Goal: Information Seeking & Learning: Check status

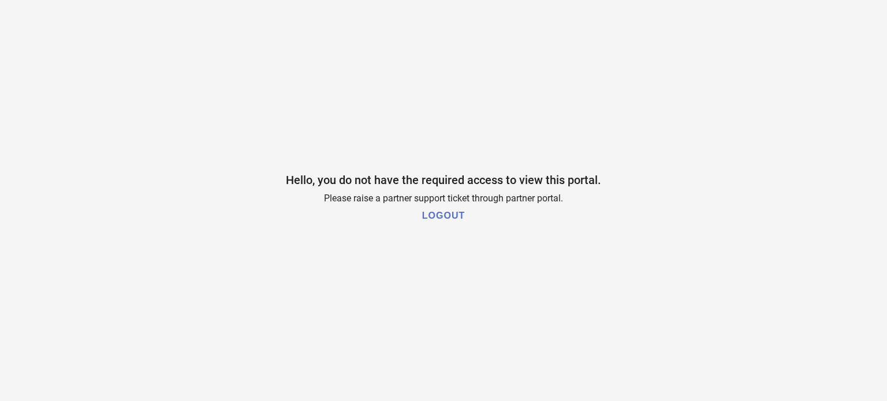
click at [440, 220] on h1 "LOGOUT" at bounding box center [443, 216] width 43 height 10
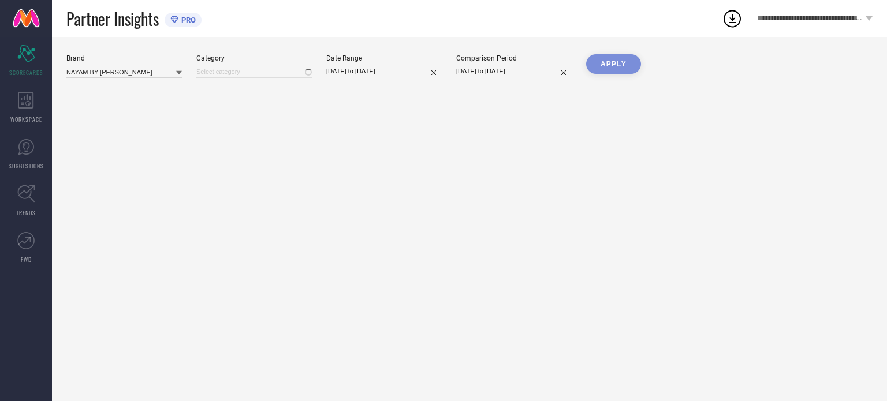
type input "All"
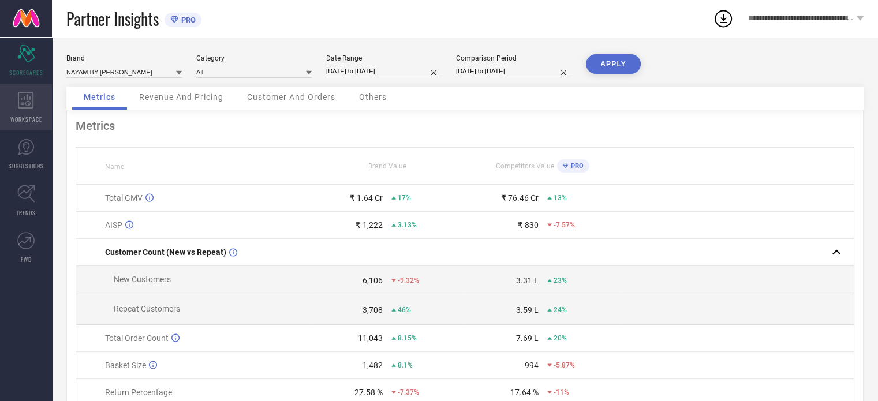
click at [39, 105] on div "WORKSPACE" at bounding box center [26, 107] width 52 height 46
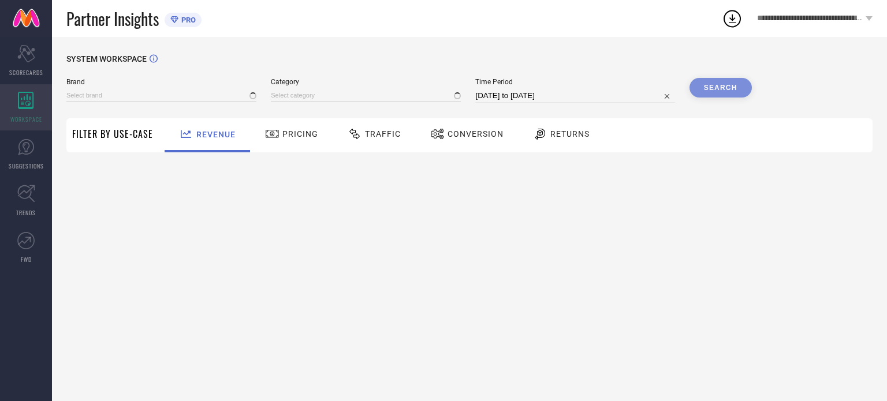
type input "NAYAM BY [PERSON_NAME]"
type input "All"
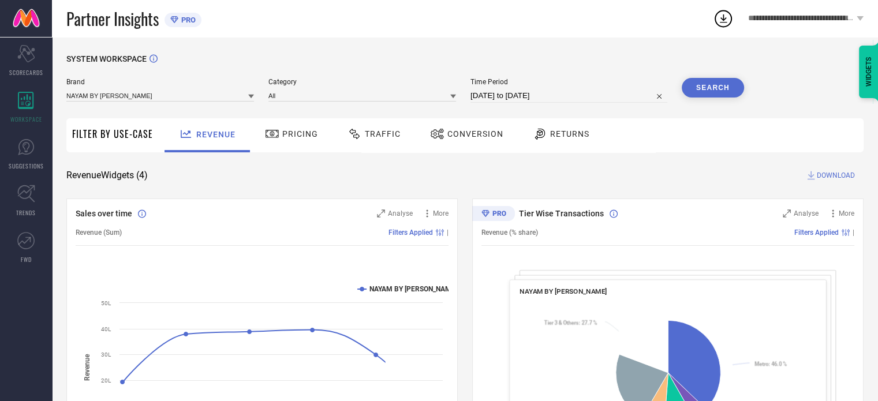
click at [356, 133] on icon at bounding box center [355, 134] width 14 height 14
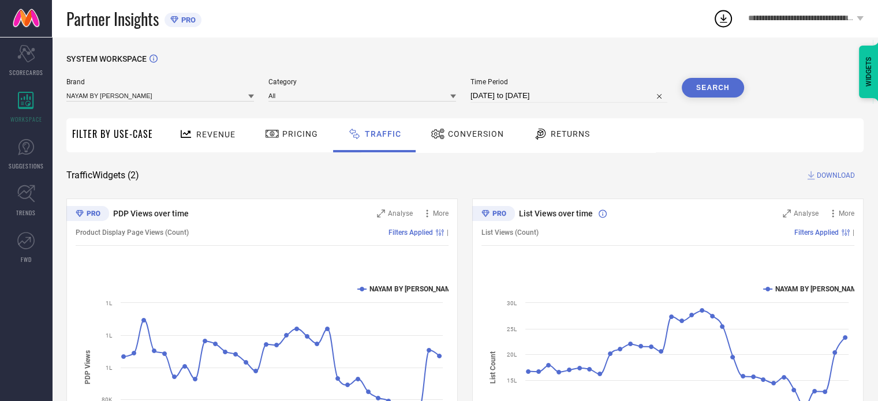
click at [533, 92] on input "12-07-2025 to 11-08-2025" at bounding box center [569, 96] width 197 height 14
select select "6"
select select "2025"
select select "7"
select select "2025"
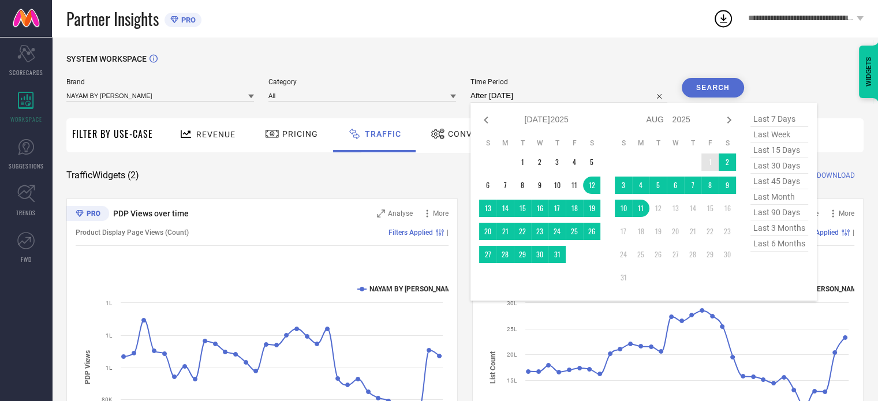
click at [708, 158] on td "1" at bounding box center [710, 162] width 17 height 17
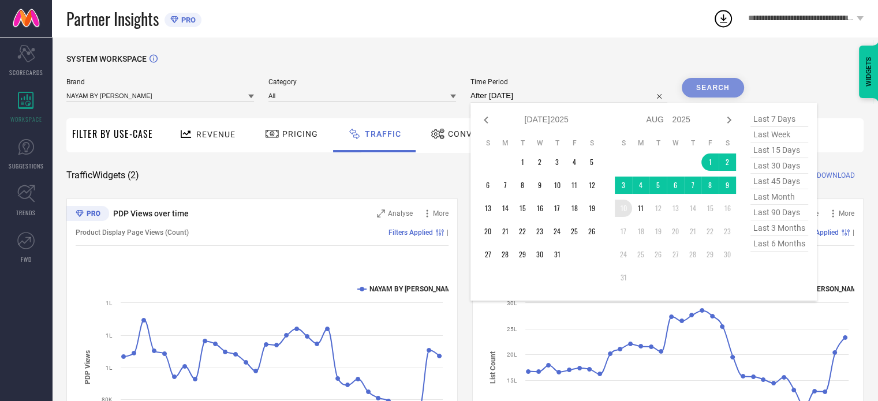
type input "01-08-2025 to 10-08-2025"
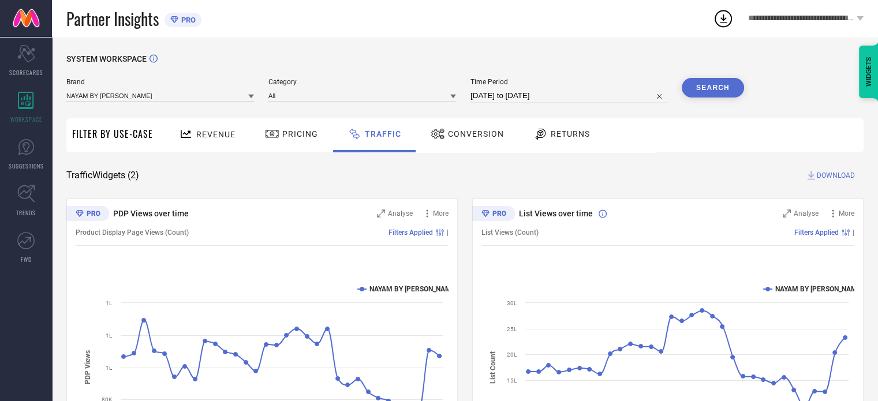
click at [725, 98] on div "Search" at bounding box center [713, 90] width 62 height 25
click at [725, 92] on button "Search" at bounding box center [713, 88] width 62 height 20
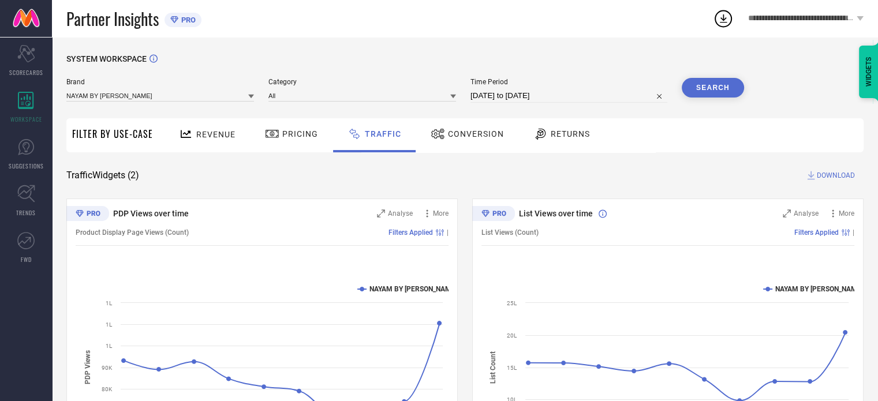
click at [547, 92] on input "01-08-2025 to 10-08-2025" at bounding box center [569, 96] width 197 height 14
select select "7"
select select "2025"
select select "8"
select select "2025"
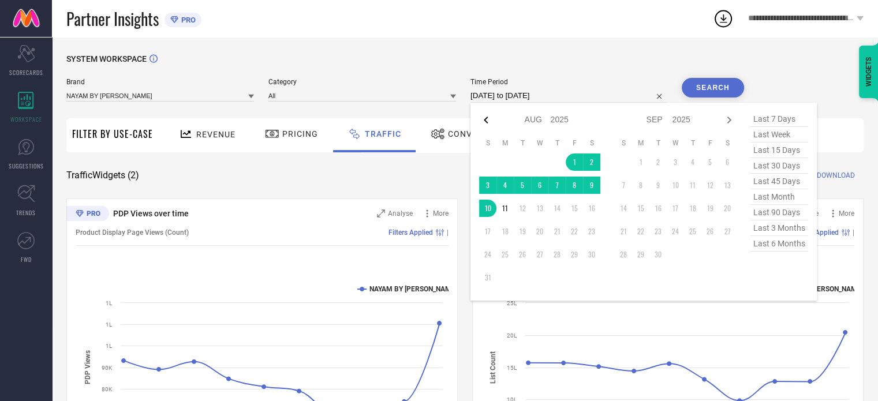
click at [490, 122] on icon at bounding box center [486, 120] width 14 height 14
select select "6"
select select "2025"
select select "7"
select select "2025"
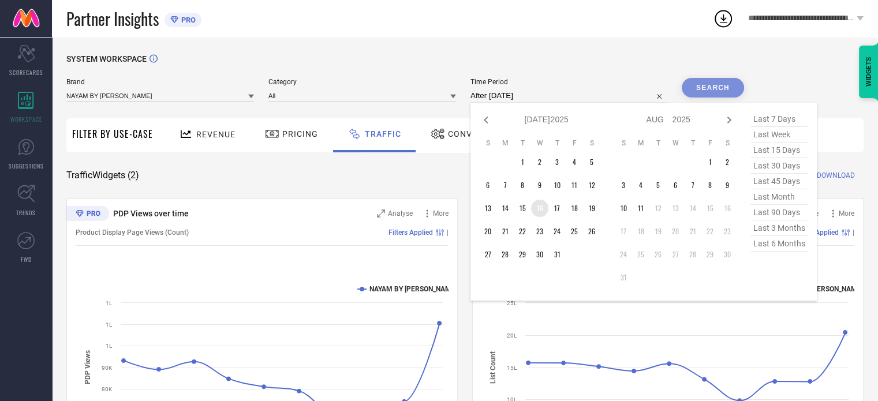
click at [538, 208] on td "16" at bounding box center [539, 208] width 17 height 17
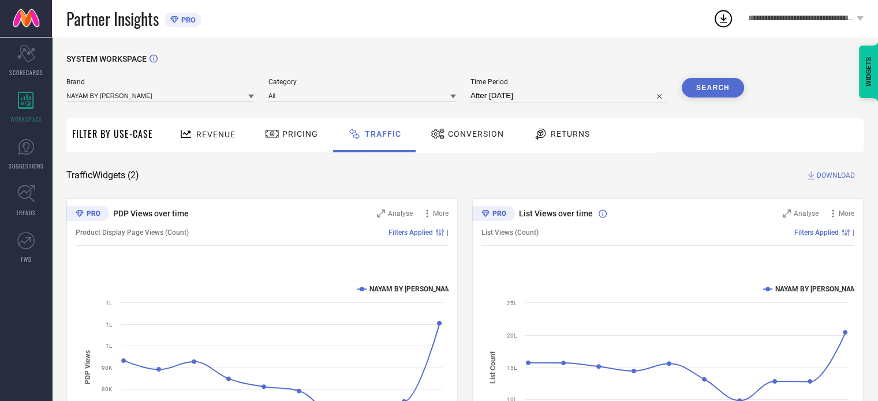
type input "16-07-2025 to 10-08-2025"
click at [691, 91] on button "Search" at bounding box center [713, 88] width 62 height 20
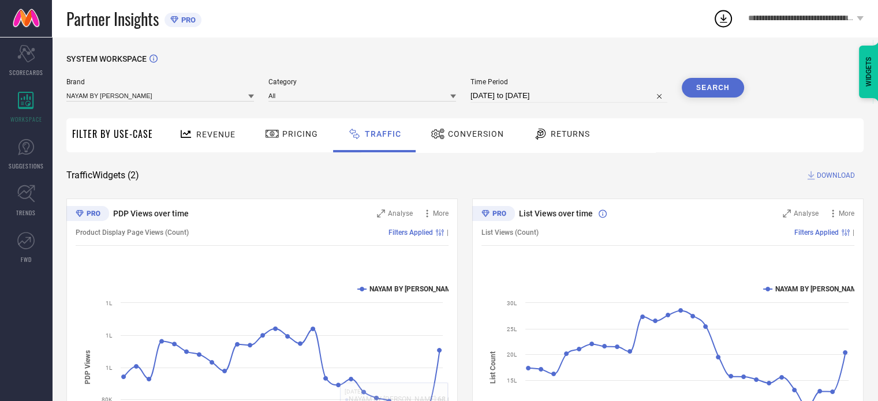
click at [411, 173] on div "Traffic Widgets ( 2 ) DOWNLOAD" at bounding box center [464, 176] width 797 height 12
click at [474, 138] on span "Conversion" at bounding box center [476, 133] width 56 height 9
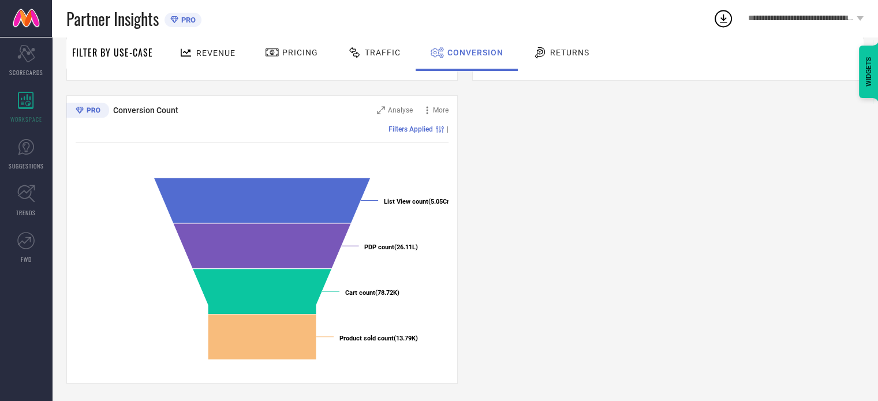
scroll to position [407, 0]
click at [295, 53] on span "Pricing" at bounding box center [300, 52] width 36 height 9
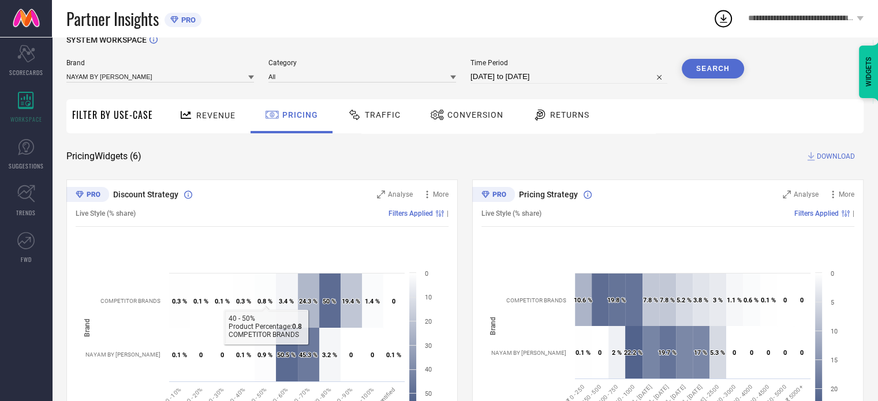
scroll to position [0, 0]
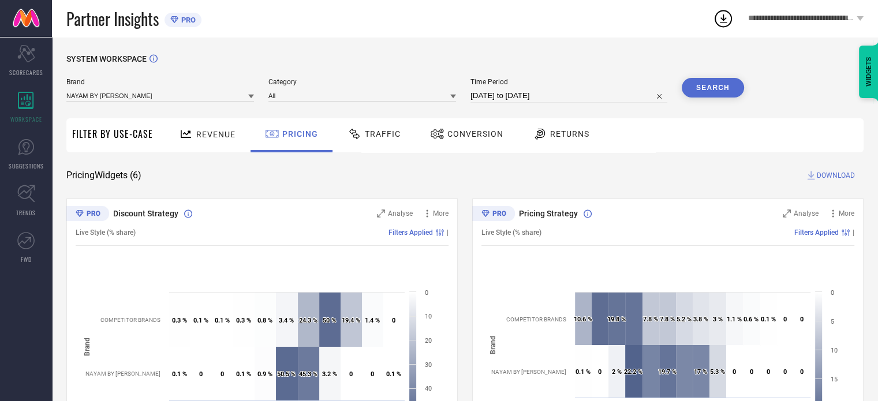
click at [232, 141] on div "Revenue" at bounding box center [207, 134] width 62 height 20
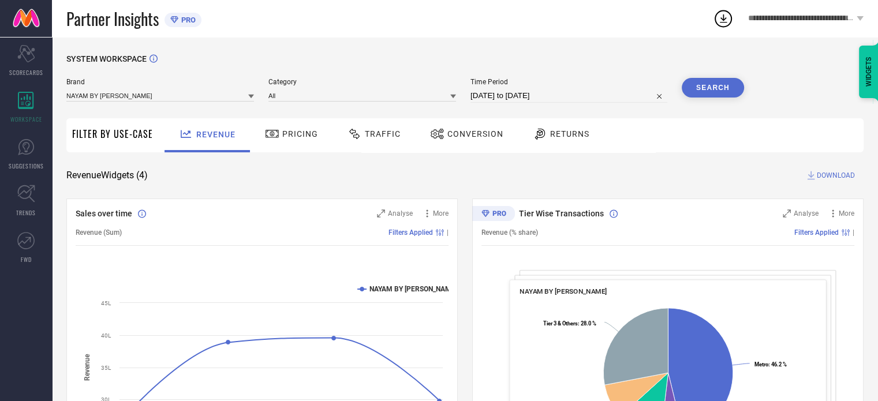
click at [517, 98] on input "16-07-2025 to 10-08-2025" at bounding box center [569, 96] width 197 height 14
select select "6"
select select "2025"
select select "7"
select select "2025"
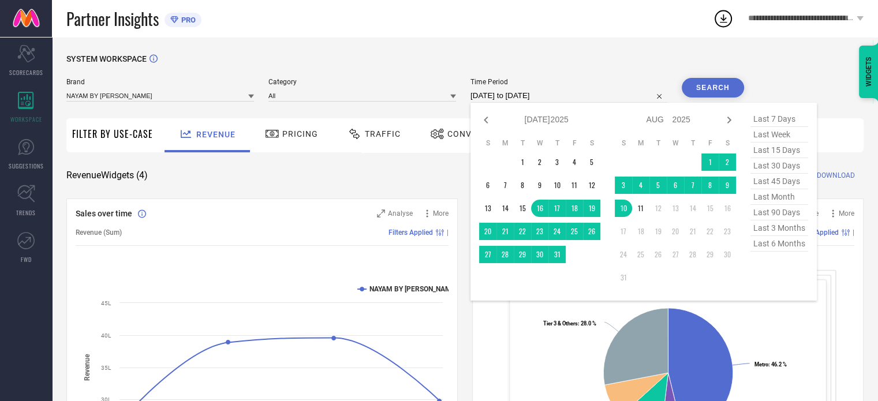
click at [484, 64] on div "SYSTEM WORKSPACE" at bounding box center [464, 66] width 797 height 24
